Goal: Transaction & Acquisition: Purchase product/service

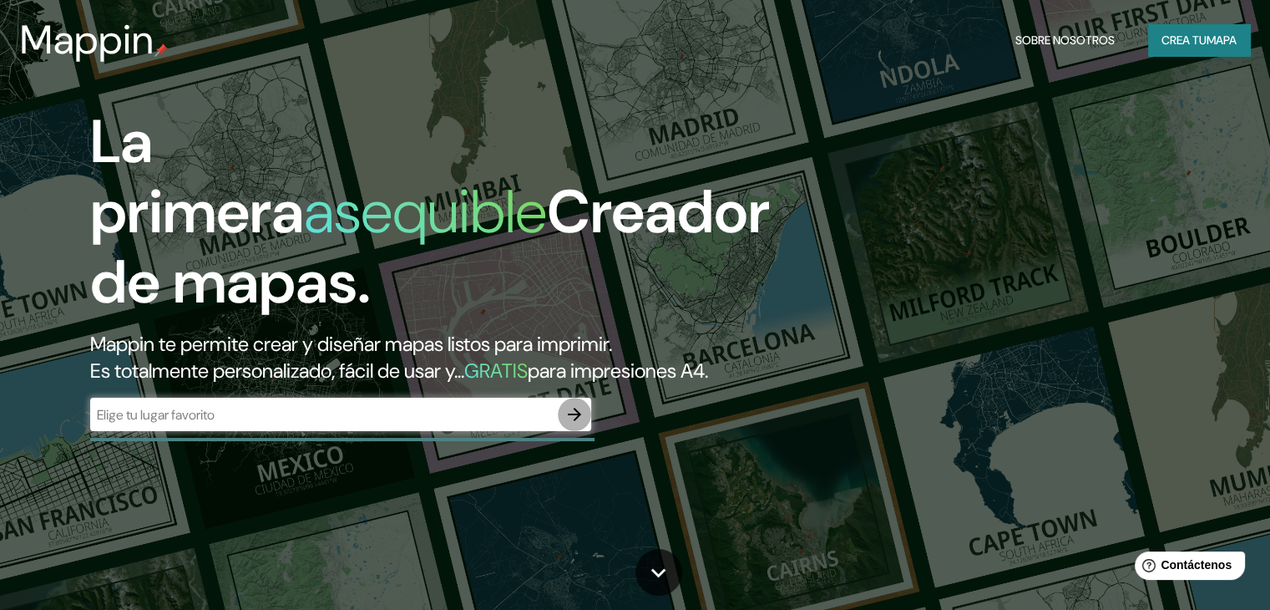
click at [575, 421] on icon "button" at bounding box center [574, 414] width 13 height 13
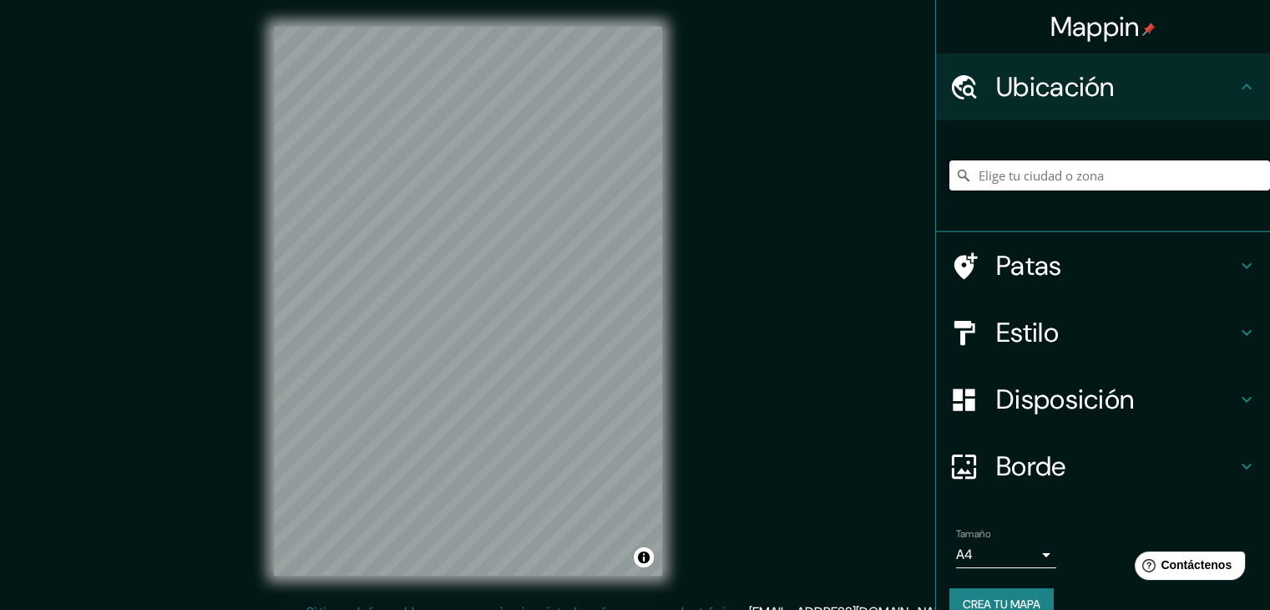
click at [966, 176] on input "Elige tu ciudad o zona" at bounding box center [1110, 175] width 321 height 30
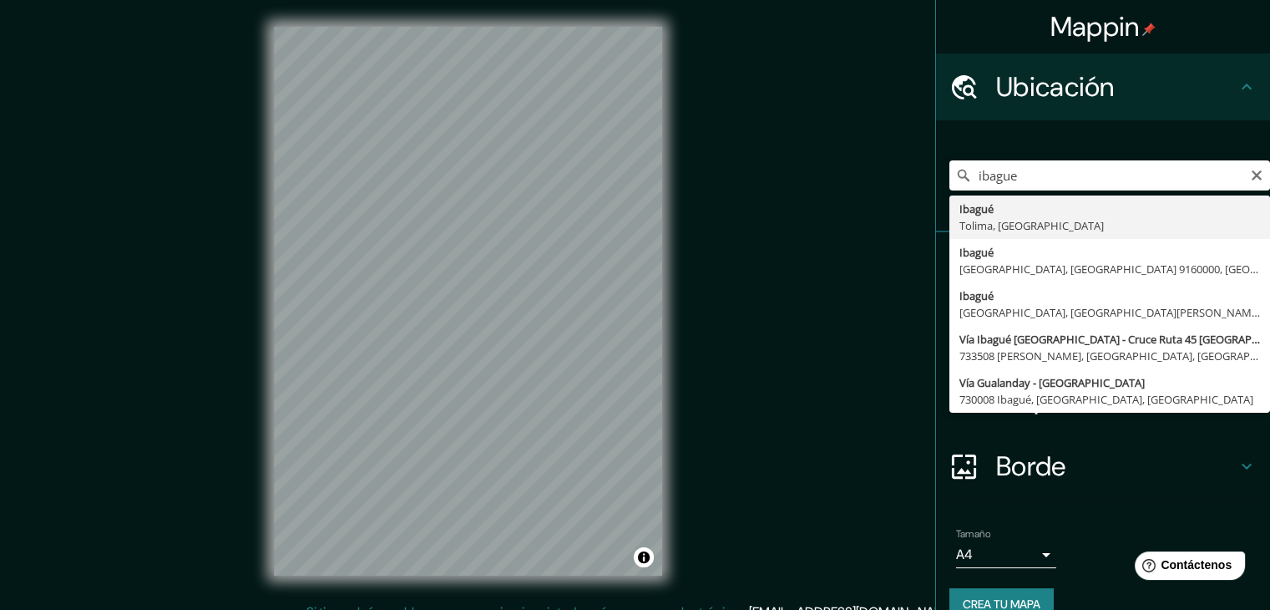
type input "Ibagué, [GEOGRAPHIC_DATA], [GEOGRAPHIC_DATA]"
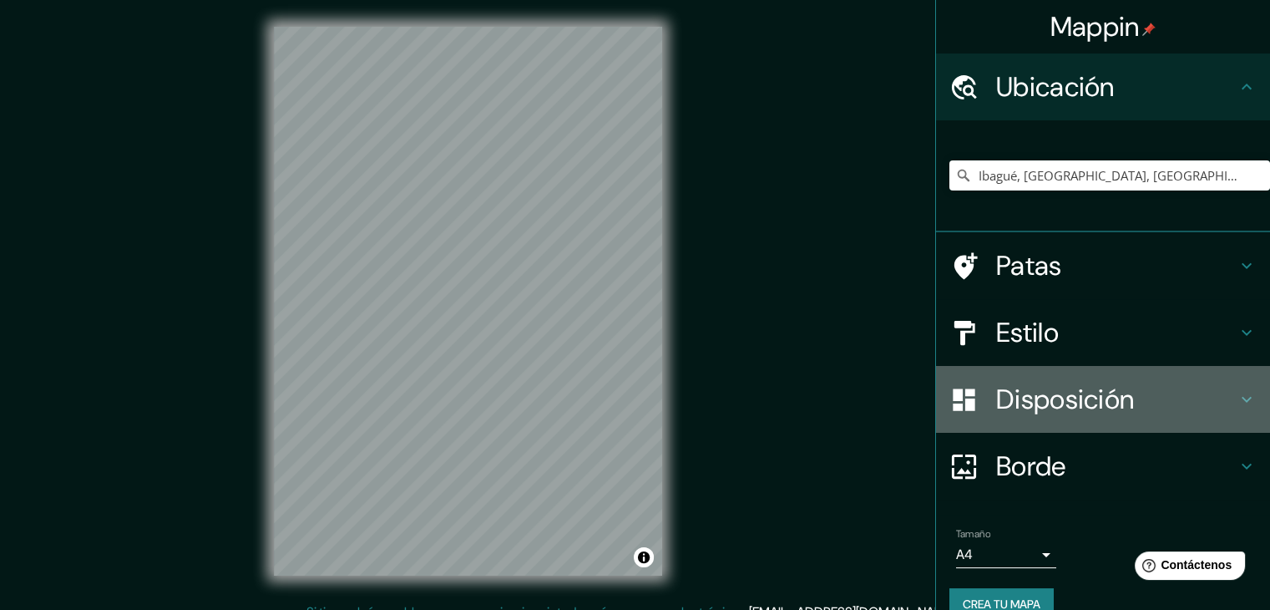
click at [966, 423] on div "Disposición" at bounding box center [1103, 399] width 334 height 67
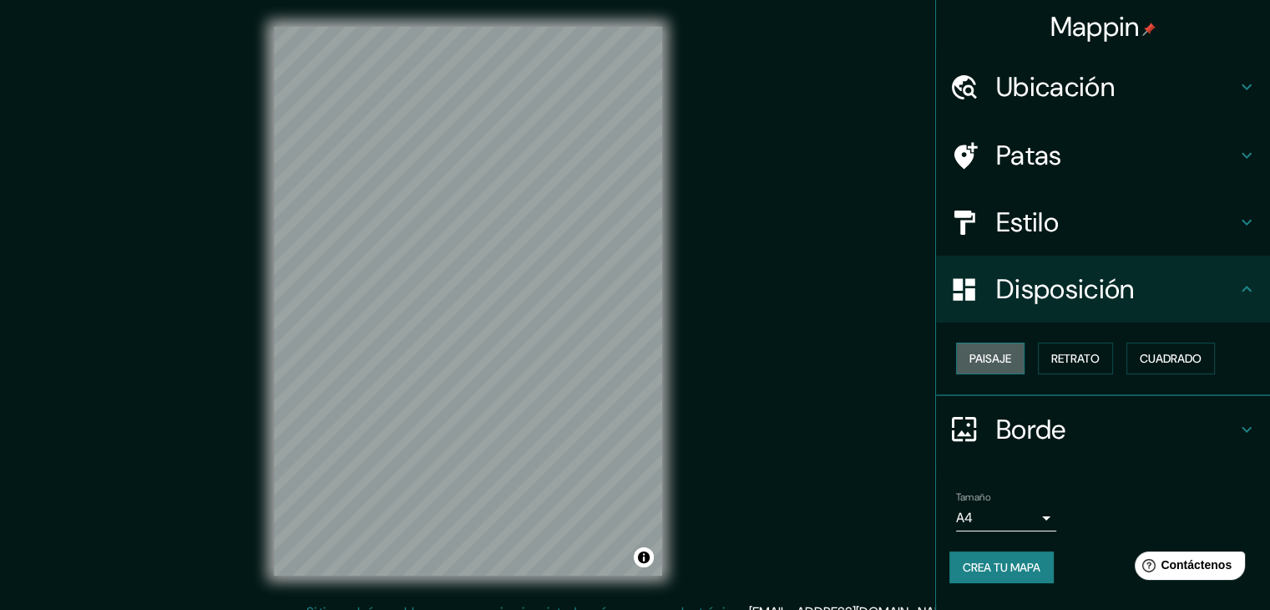
click at [966, 367] on font "Paisaje" at bounding box center [991, 358] width 42 height 22
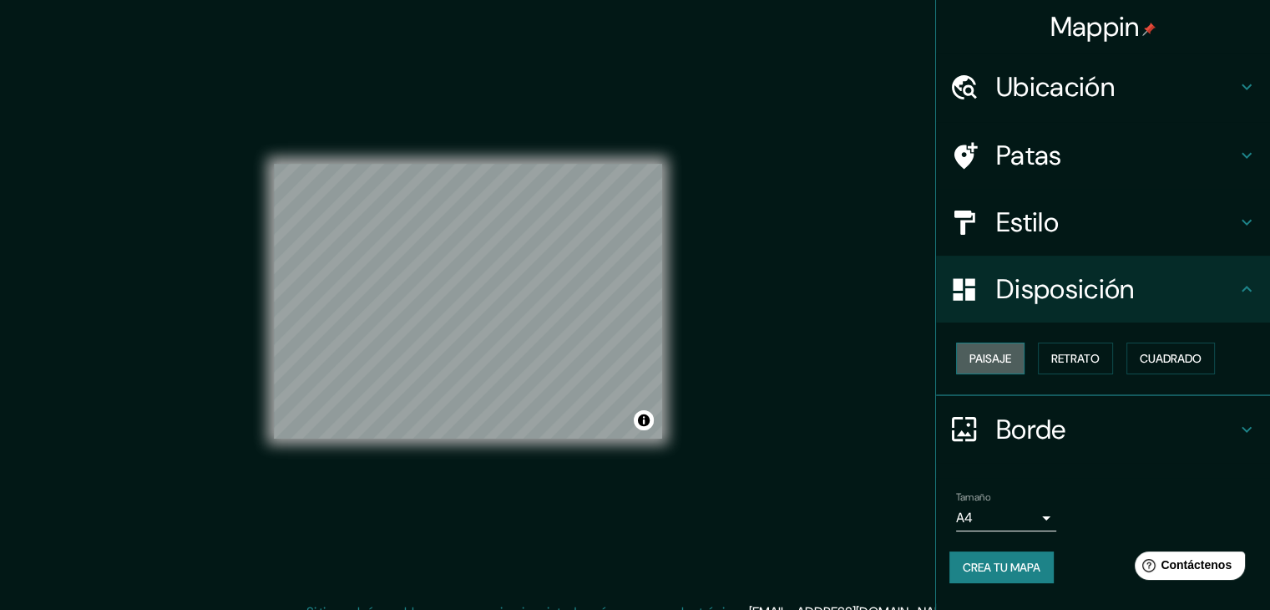
click at [966, 367] on font "Paisaje" at bounding box center [991, 358] width 42 height 22
click at [966, 357] on font "Retrato" at bounding box center [1076, 358] width 48 height 15
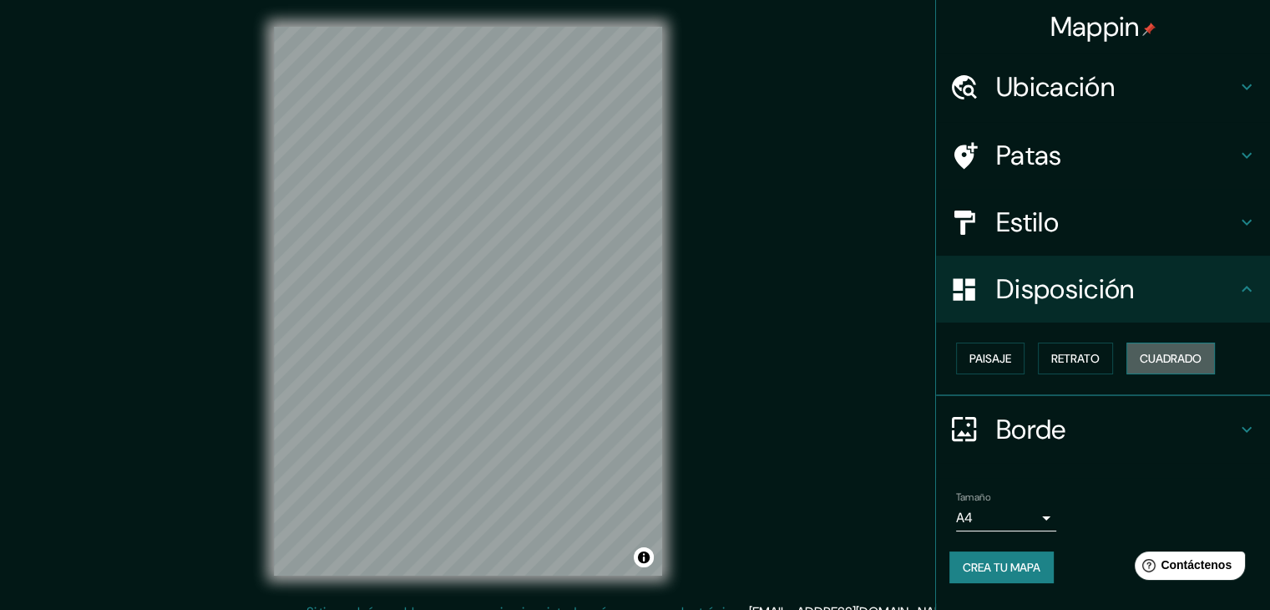
click at [966, 362] on font "Cuadrado" at bounding box center [1171, 358] width 62 height 15
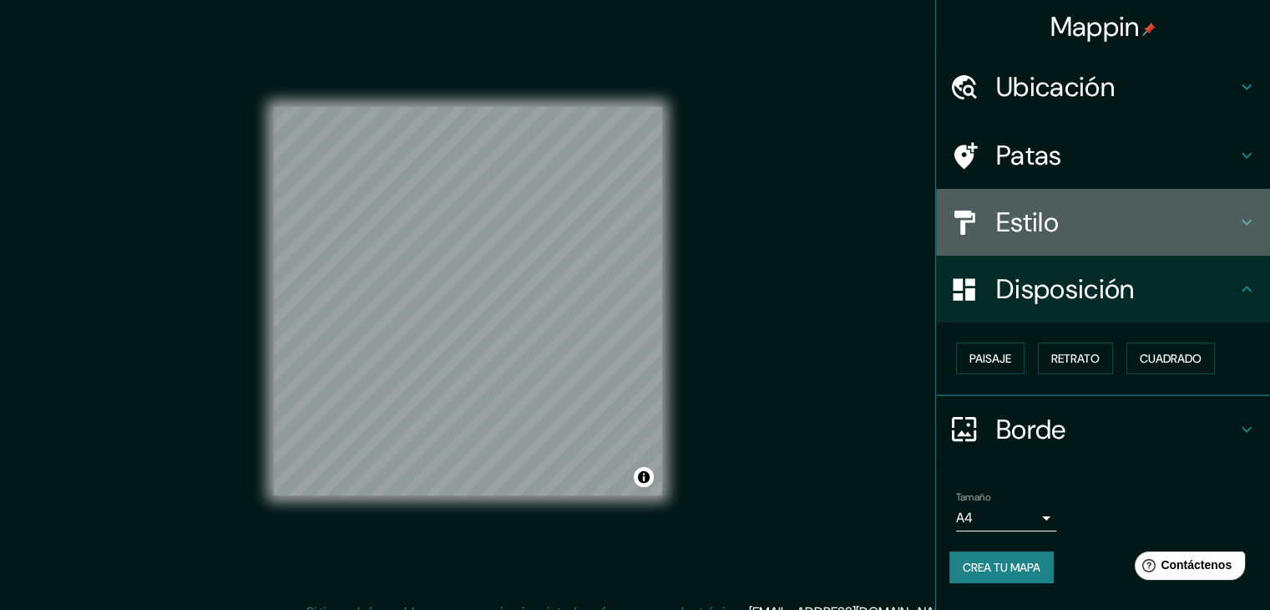
click at [966, 236] on h4 "Estilo" at bounding box center [1116, 221] width 241 height 33
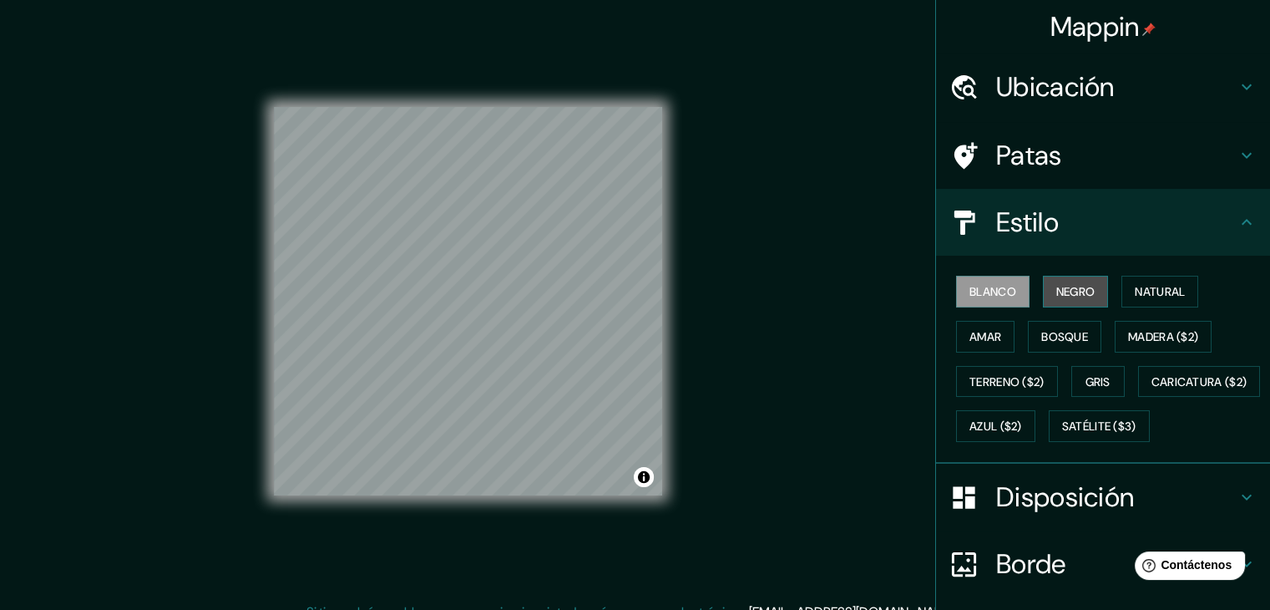
click at [966, 297] on font "Negro" at bounding box center [1076, 291] width 39 height 15
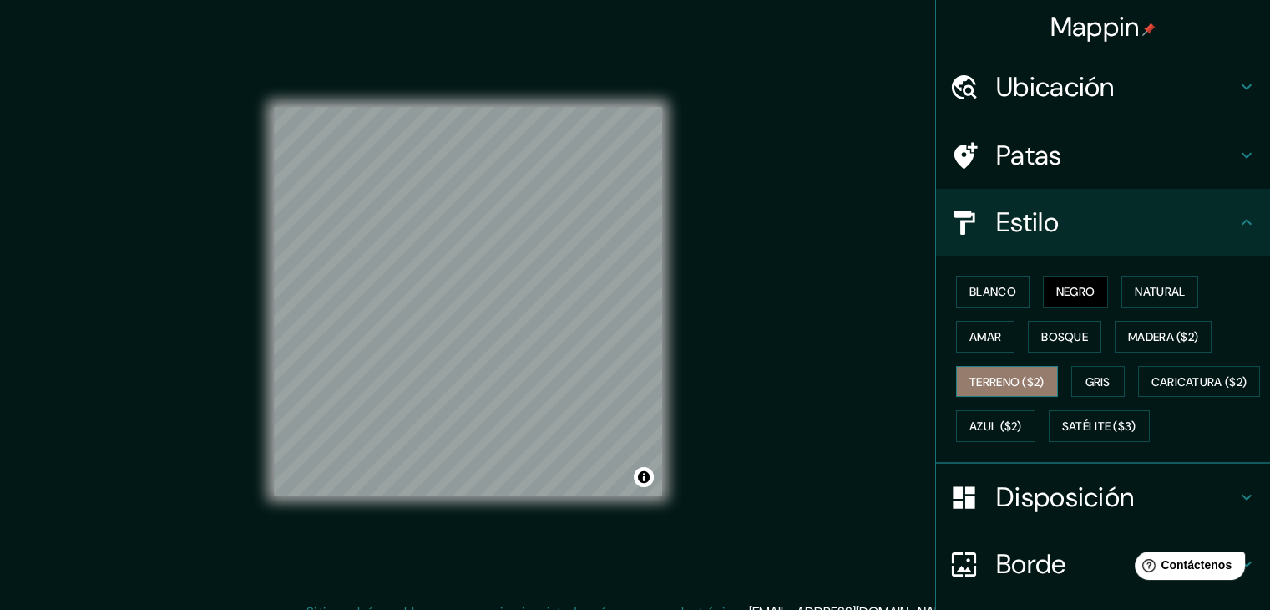
click at [966, 384] on font "Terreno ($2)" at bounding box center [1007, 381] width 75 height 15
click at [966, 327] on font "Bosque" at bounding box center [1065, 337] width 47 height 22
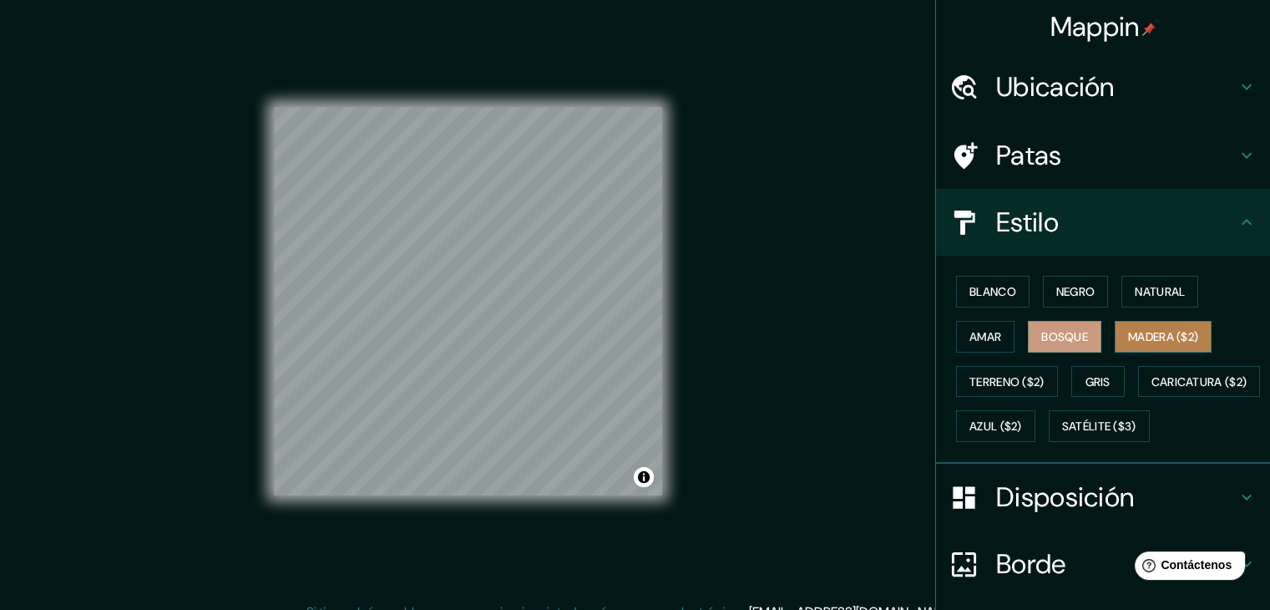
click at [966, 338] on font "Madera ($2)" at bounding box center [1163, 336] width 70 height 15
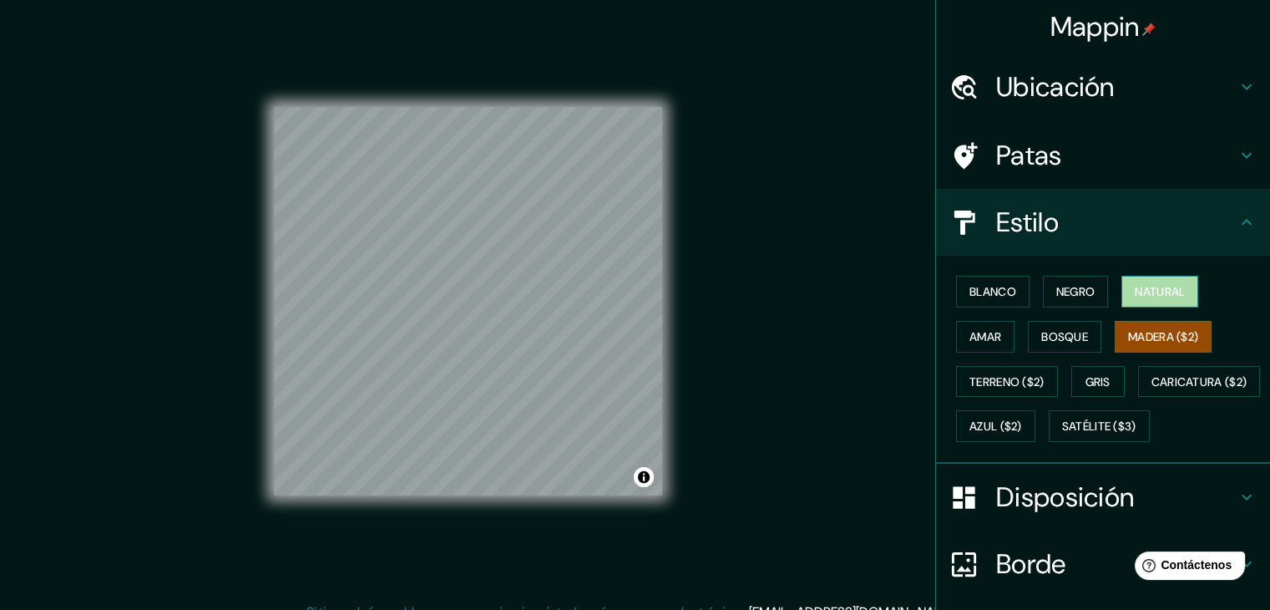
click at [966, 281] on font "Natural" at bounding box center [1160, 292] width 50 height 22
click at [966, 337] on font "Amar" at bounding box center [986, 336] width 32 height 15
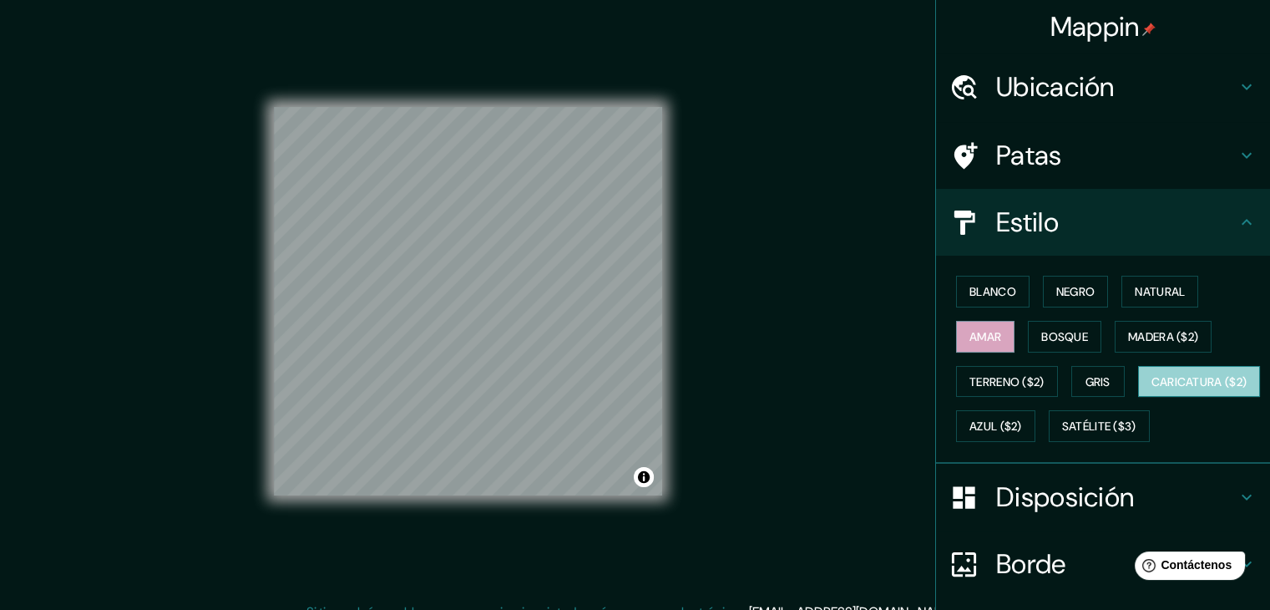
click at [966, 398] on button "Caricatura ($2)" at bounding box center [1199, 382] width 123 height 32
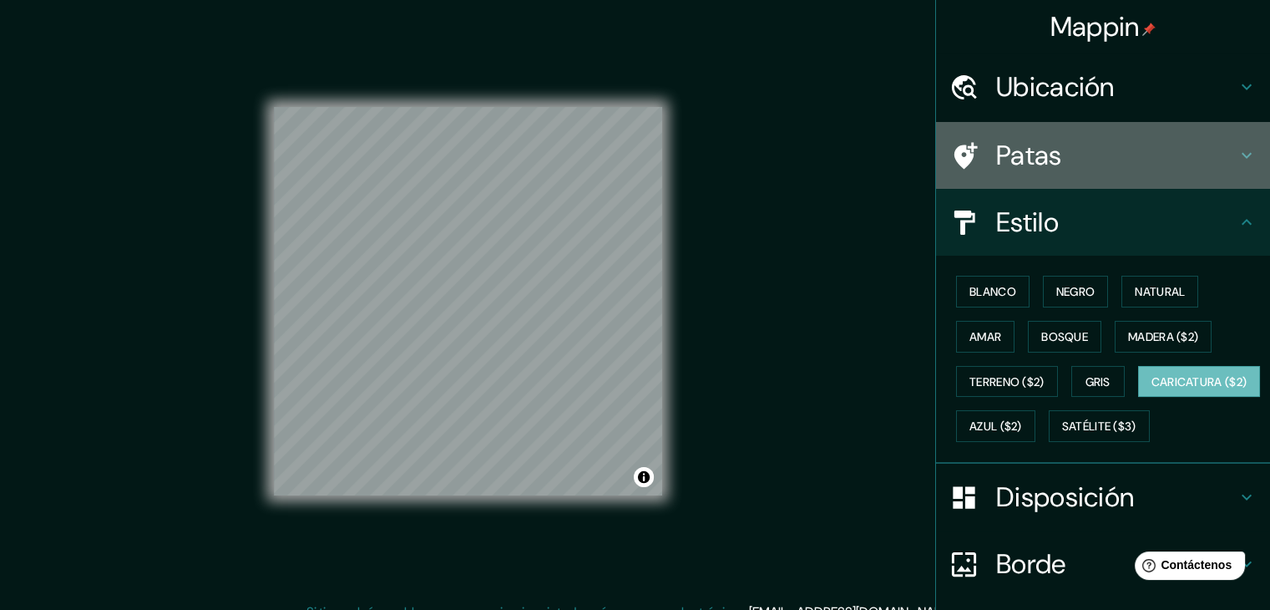
click at [966, 172] on div "Patas" at bounding box center [1103, 155] width 334 height 67
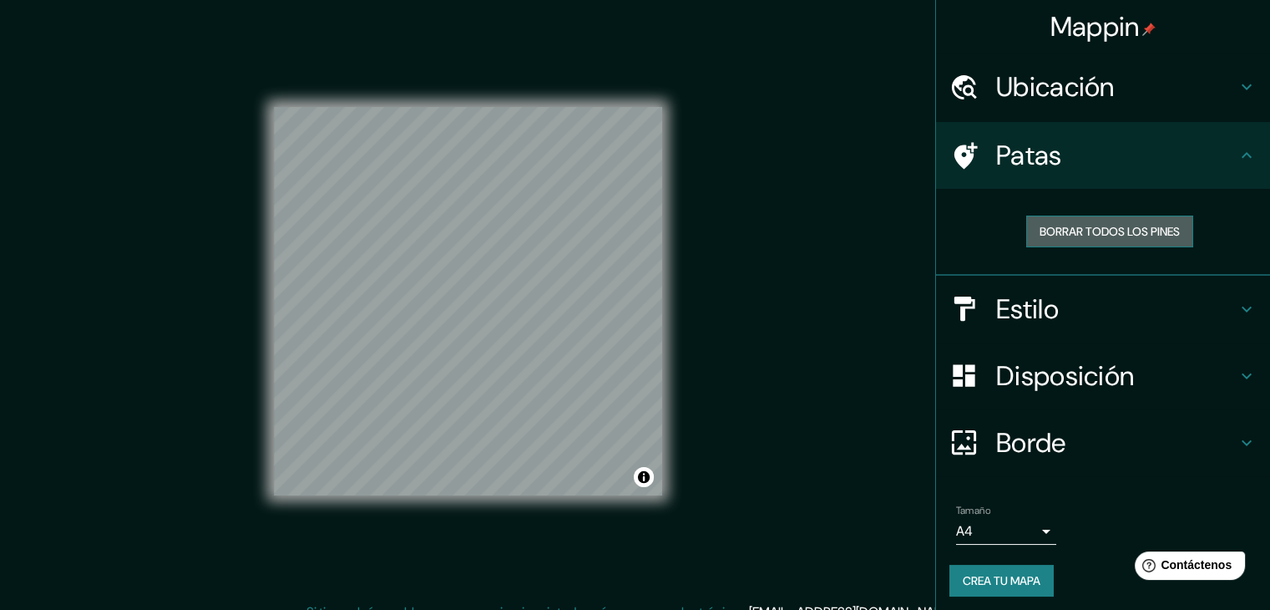
click at [966, 234] on font "Borrar todos los pines" at bounding box center [1110, 231] width 140 height 15
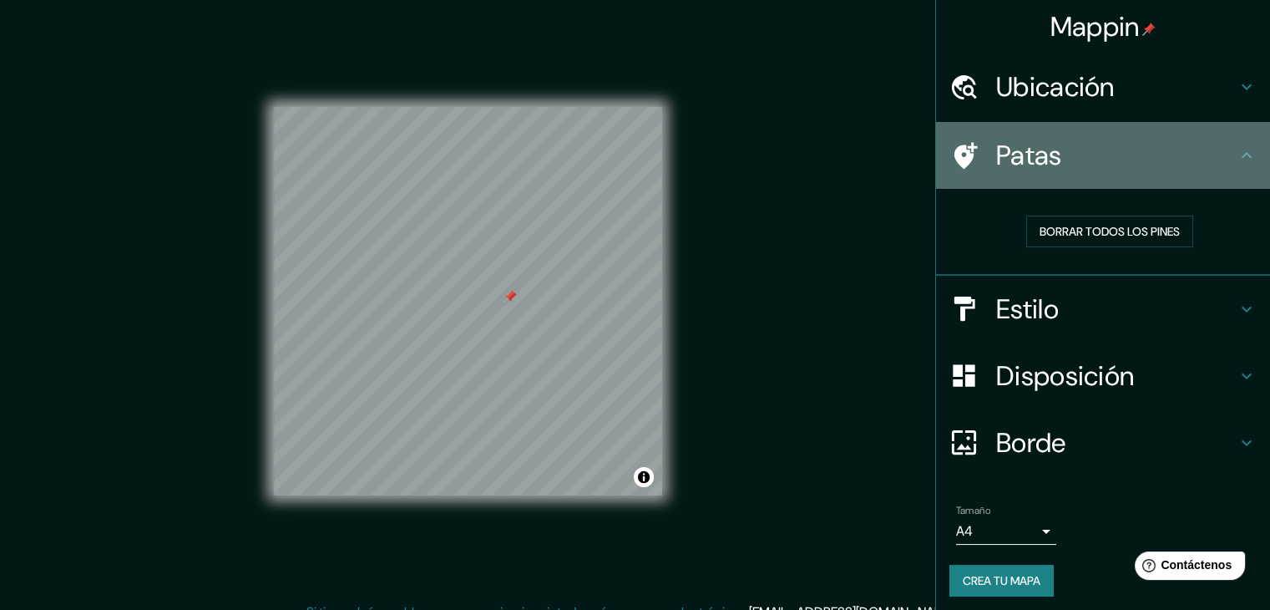
click at [966, 149] on icon at bounding box center [1247, 155] width 20 height 20
click at [955, 155] on icon at bounding box center [966, 155] width 23 height 27
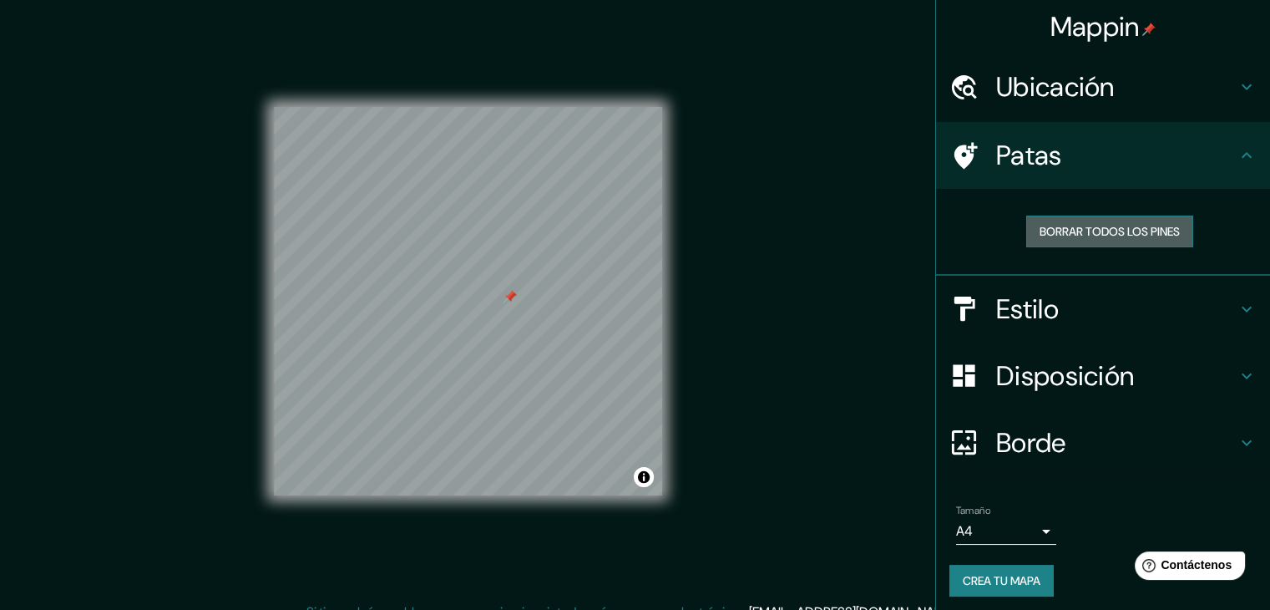
click at [966, 231] on font "Borrar todos los pines" at bounding box center [1110, 231] width 140 height 15
